Goal: Transaction & Acquisition: Subscribe to service/newsletter

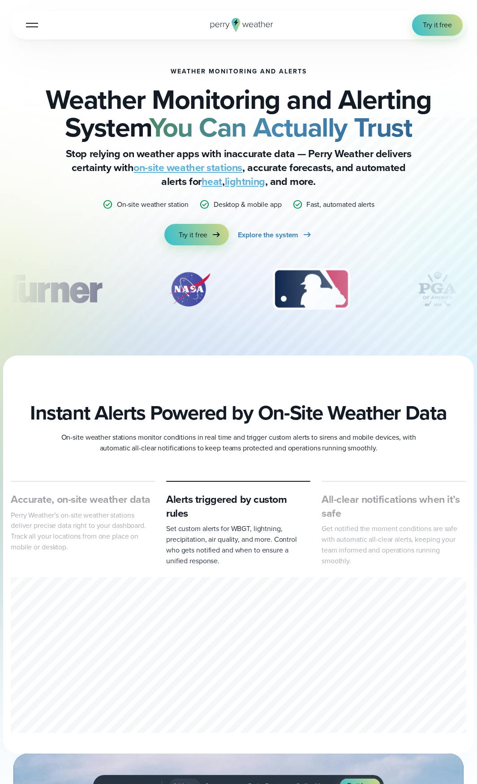
click at [35, 24] on button "Open Menu" at bounding box center [31, 24] width 21 height 21
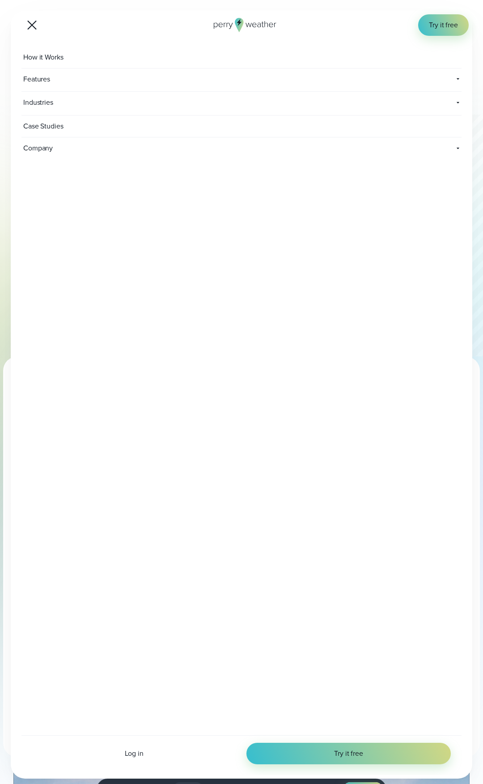
drag, startPoint x: 33, startPoint y: 25, endPoint x: 103, endPoint y: 23, distance: 70.3
click at [32, 25] on button "Open Menu" at bounding box center [31, 24] width 21 height 21
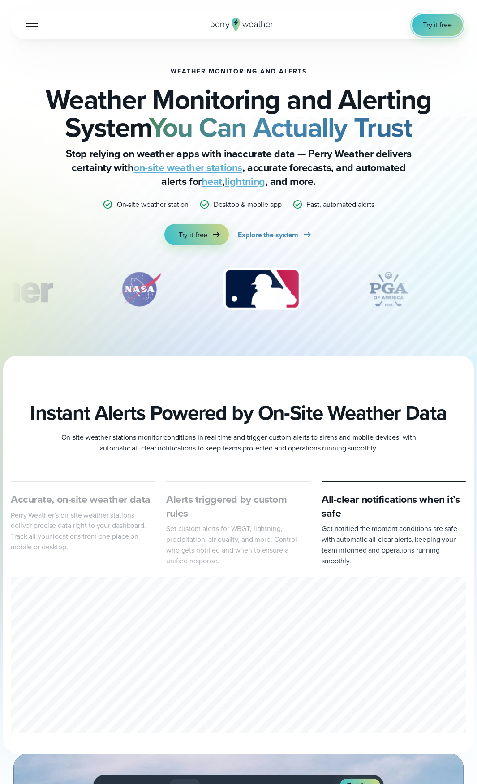
click at [423, 27] on span "Try it free" at bounding box center [436, 25] width 29 height 11
